Goal: Information Seeking & Learning: Learn about a topic

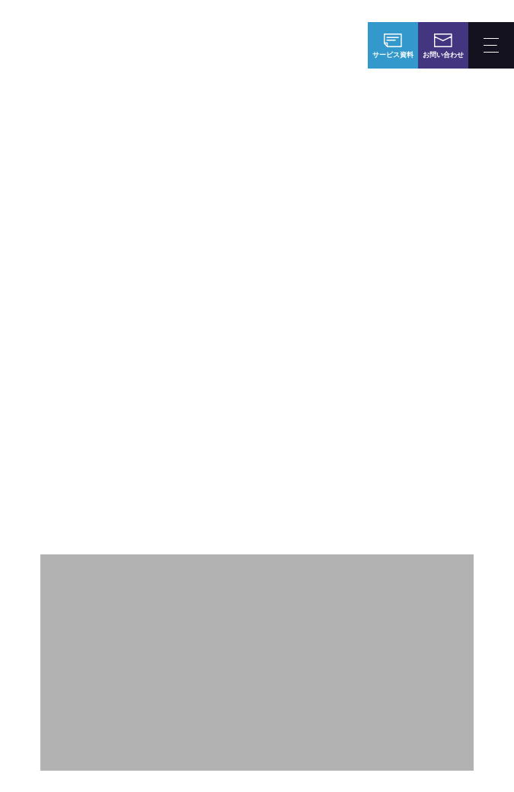
scroll to position [610, 0]
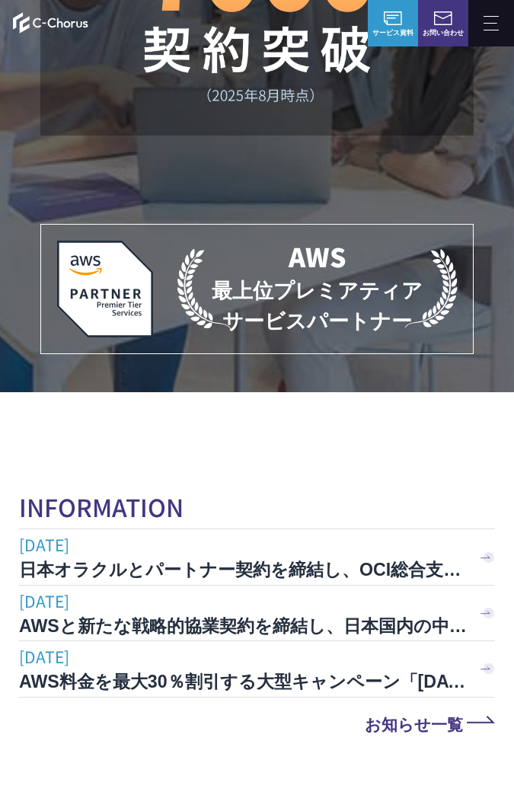
scroll to position [626, 0]
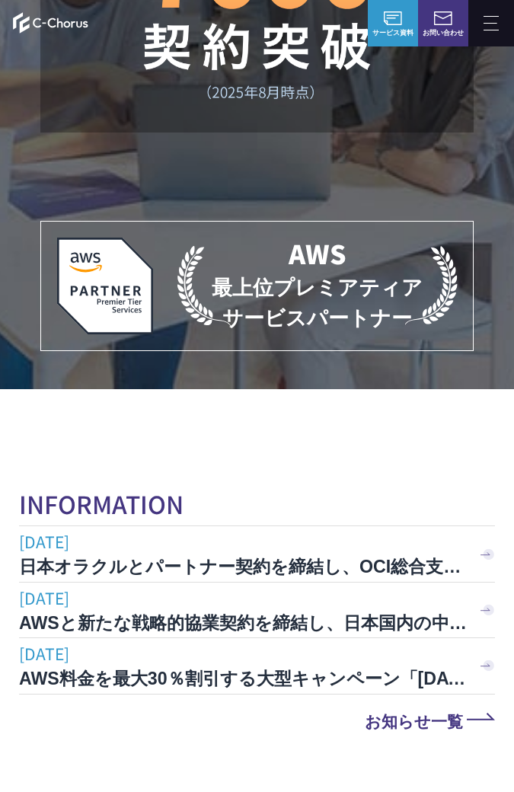
click at [40, 348] on div "AWS 最上位プレミアティア サービスパートナー" at bounding box center [257, 286] width 434 height 130
click at [89, 349] on div "AWS 最上位プレミアティア サービスパートナー" at bounding box center [257, 286] width 434 height 130
click at [113, 343] on div "AWS 最上位プレミアティア サービスパートナー" at bounding box center [257, 286] width 434 height 130
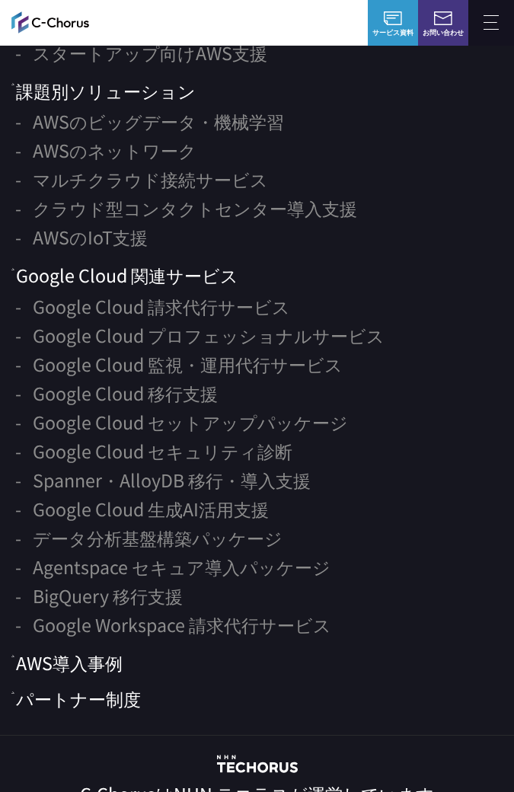
scroll to position [16364, 0]
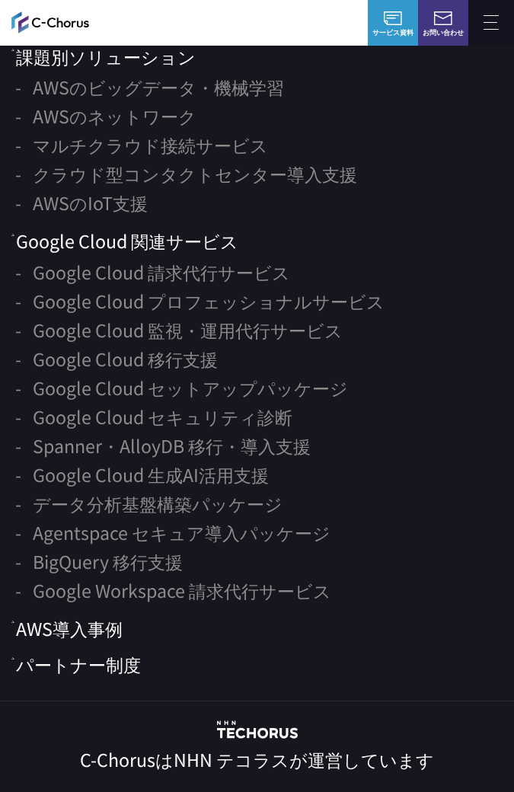
click at [488, 29] on button at bounding box center [491, 23] width 46 height 46
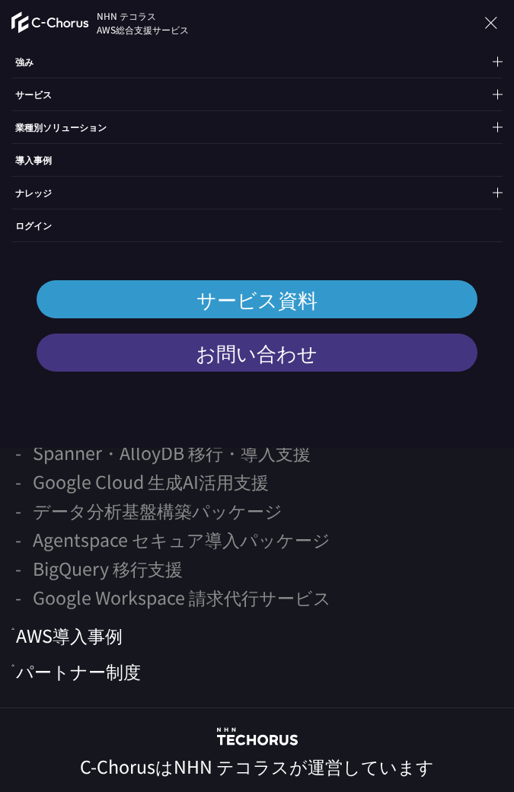
scroll to position [16352, 0]
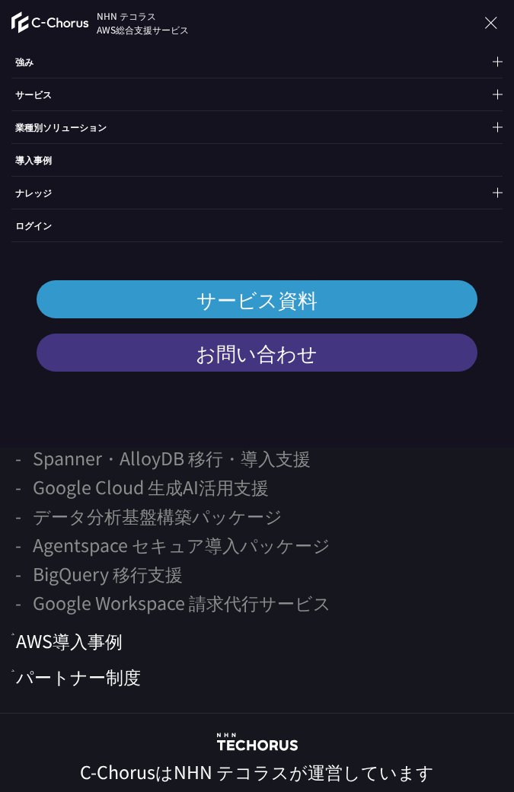
click at [502, 30] on button at bounding box center [491, 23] width 46 height 46
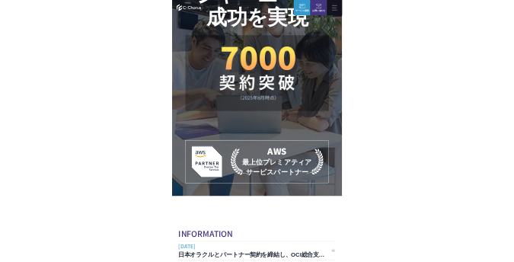
scroll to position [425, 0]
